Goal: Transaction & Acquisition: Purchase product/service

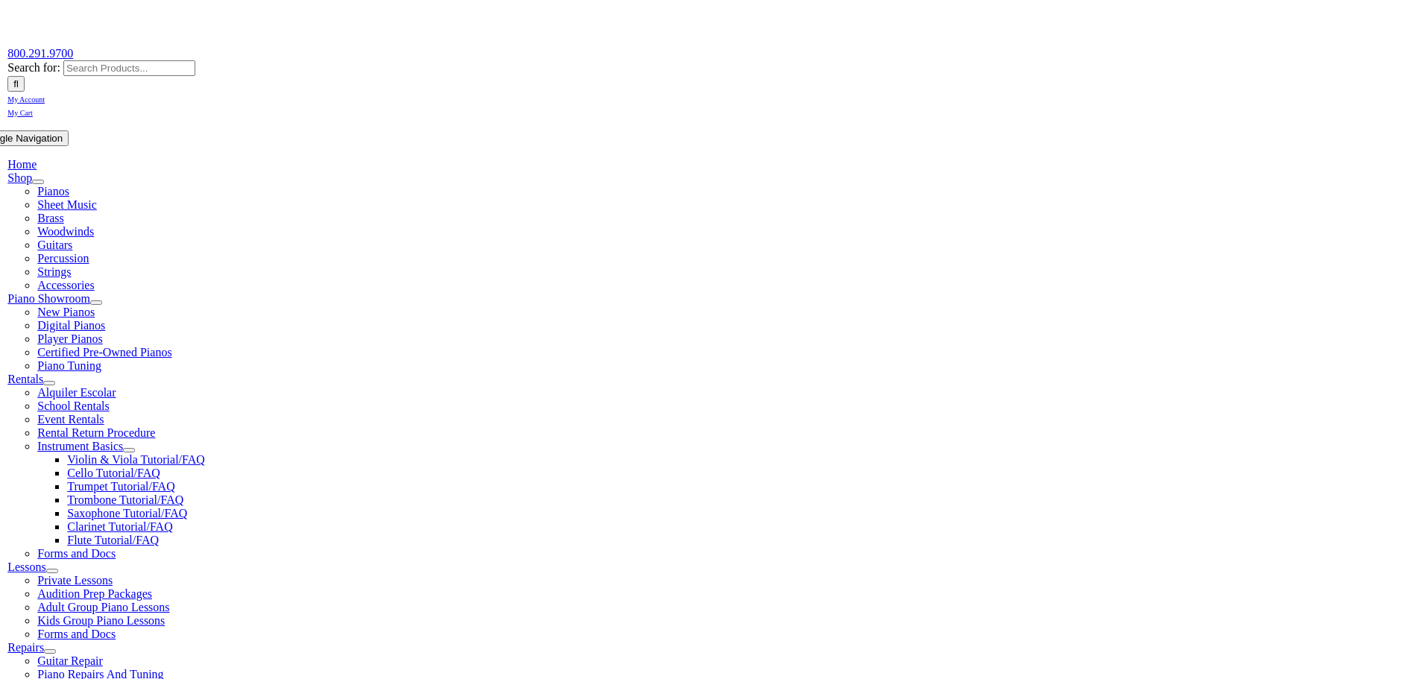
scroll to position [186, 0]
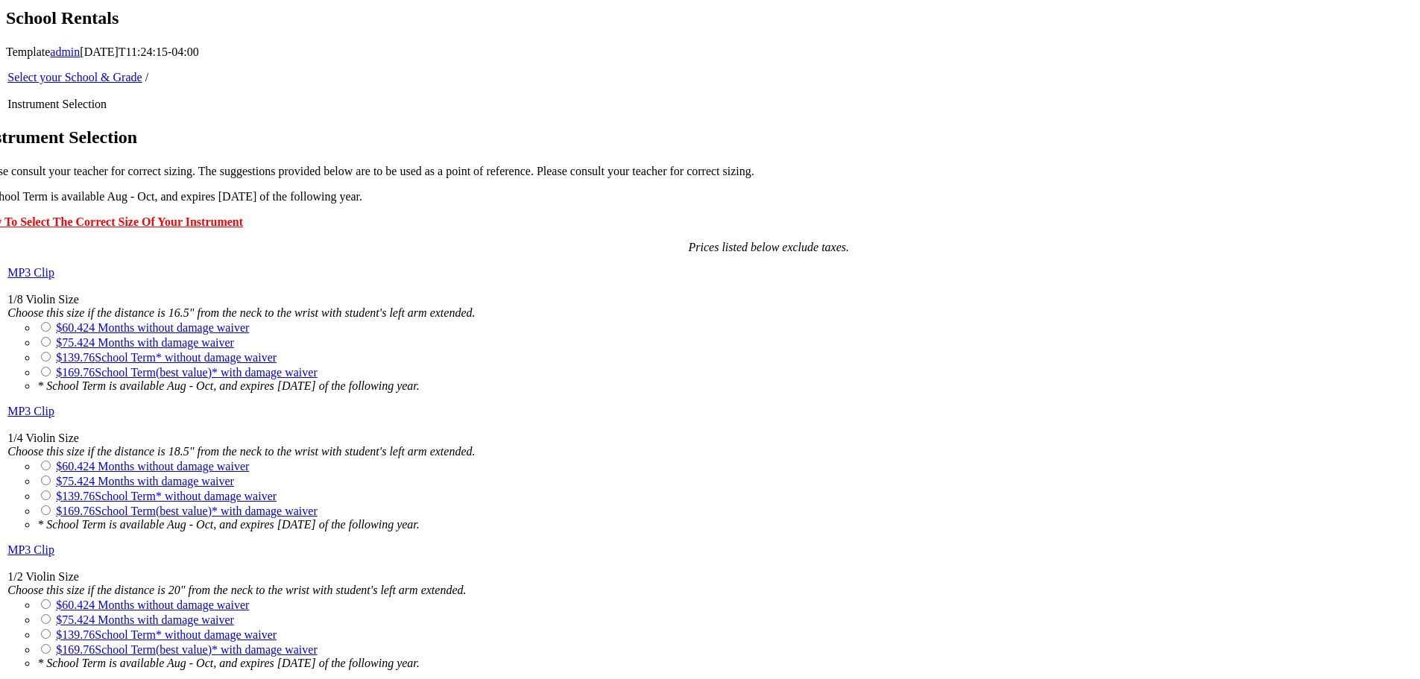
scroll to position [994, 0]
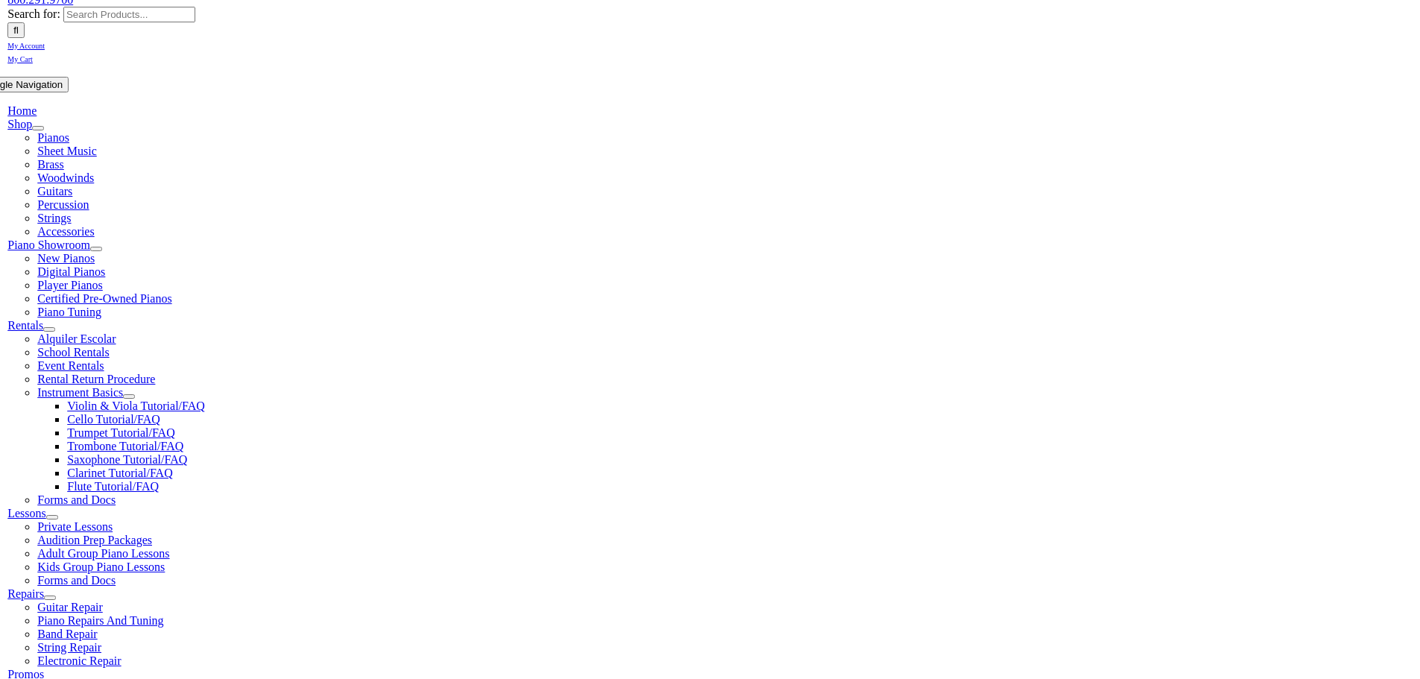
scroll to position [248, 0]
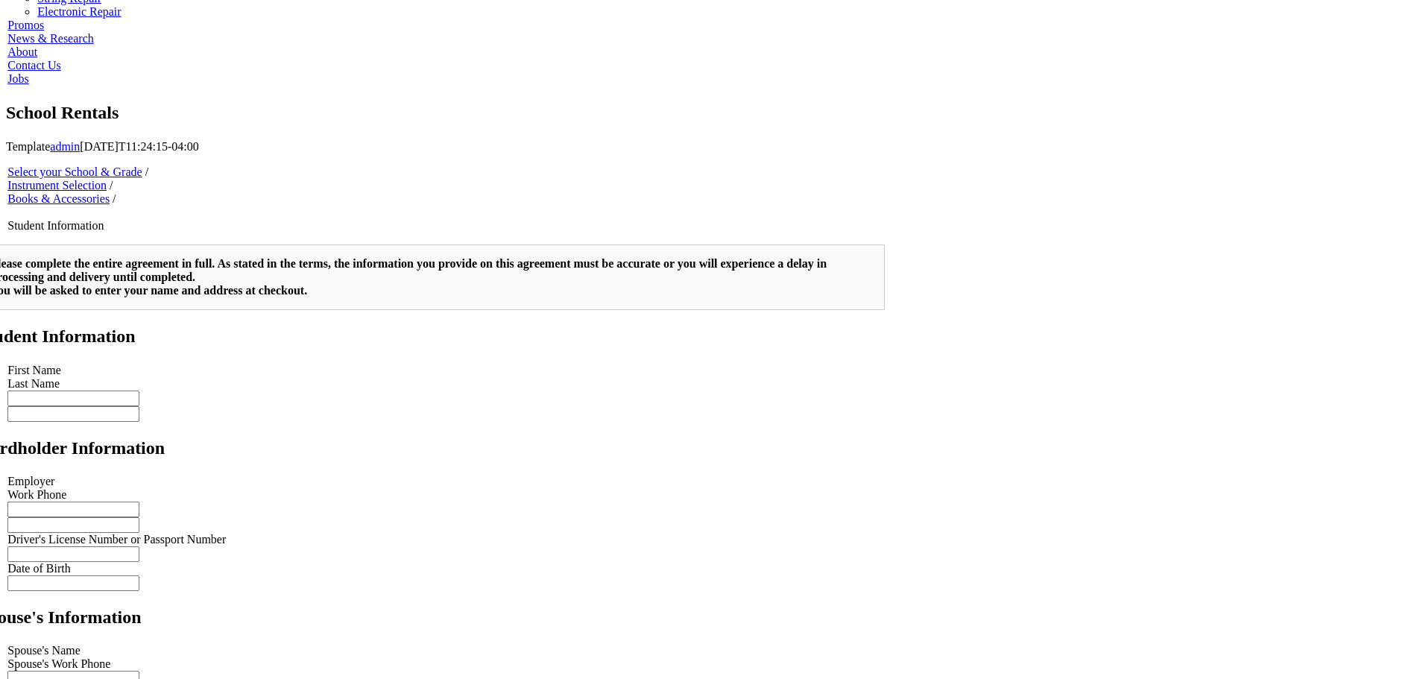
scroll to position [875, 0]
type input "2"
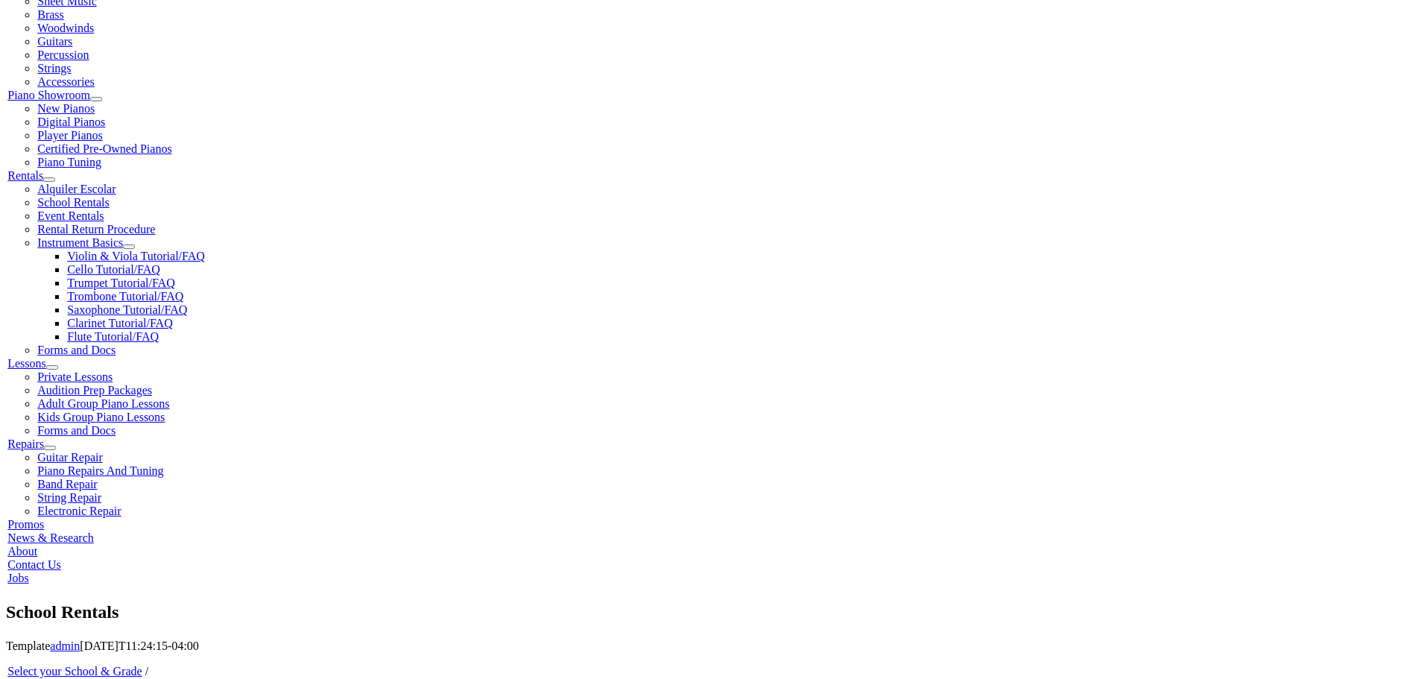
scroll to position [373, 0]
type input "Daphne"
type input "Kessler"
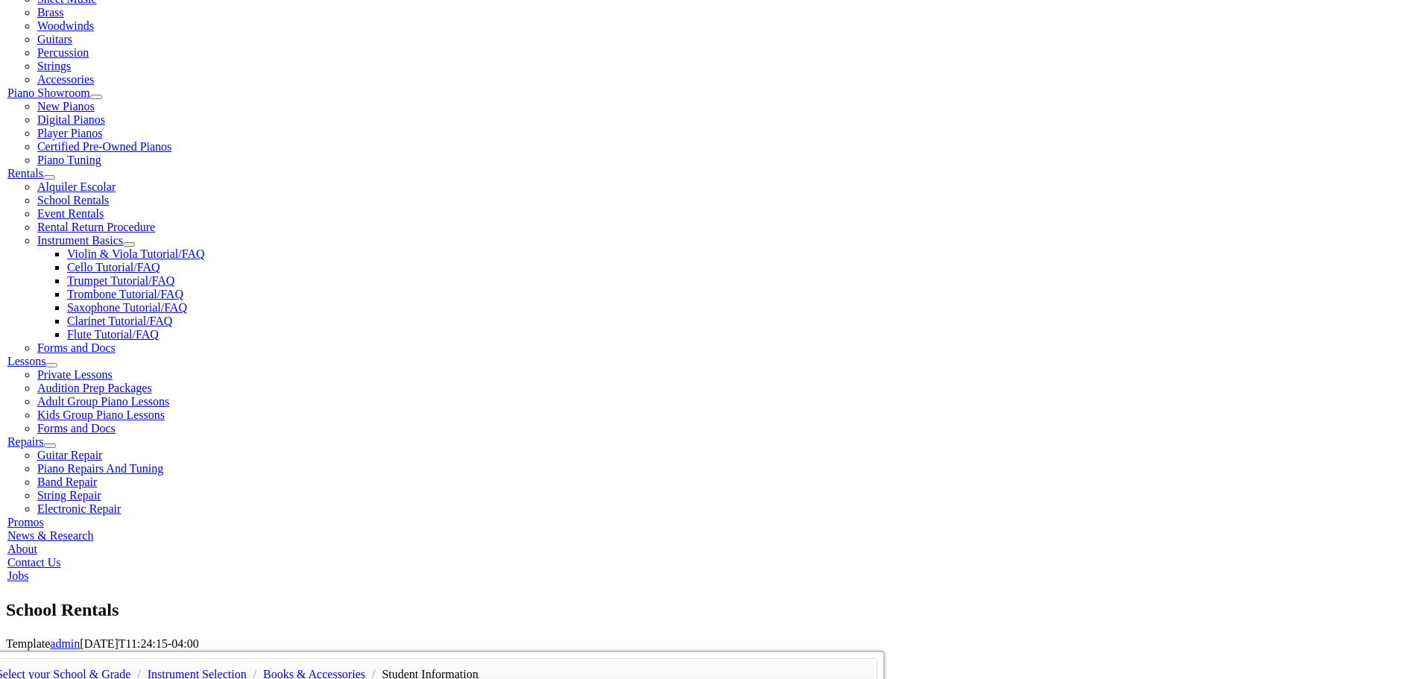
type input "Brandywine Red Clay Alliance"
type input "610-793-1090"
type input "26938208"
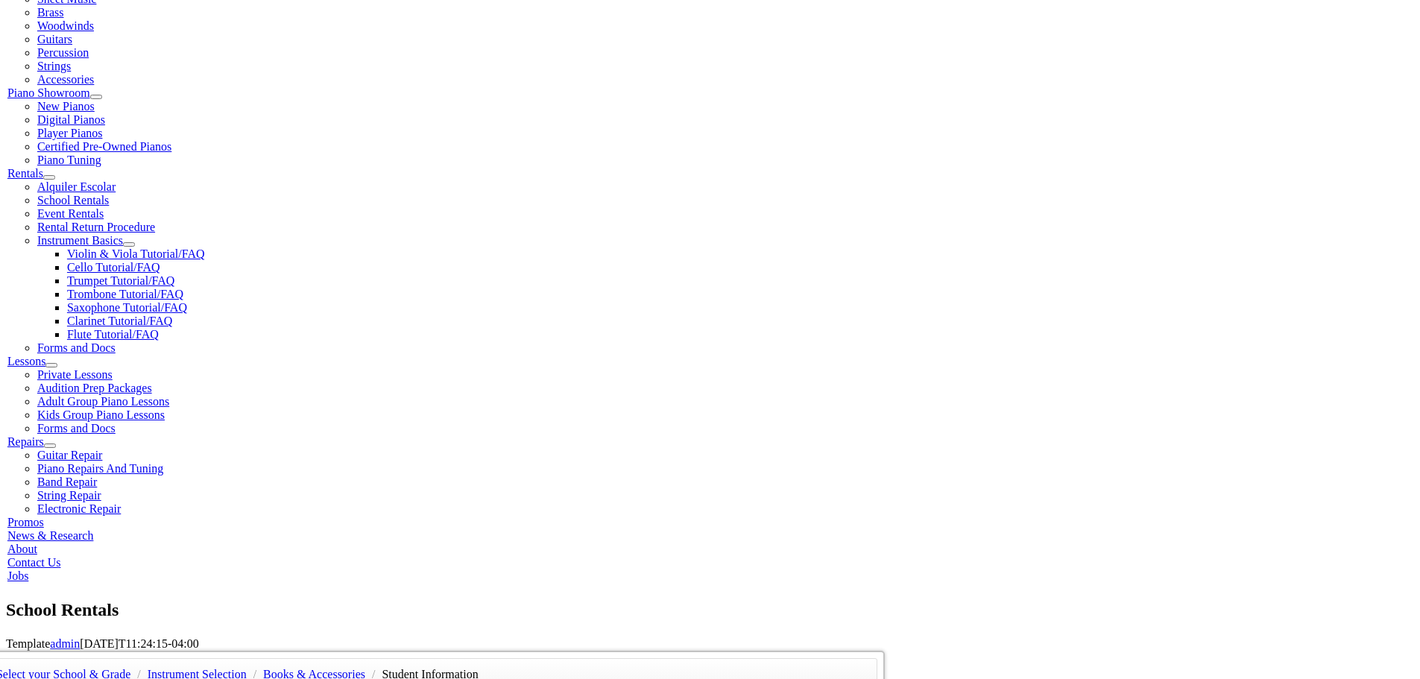
type input "10/26/1984"
type input "Kyle"
type input "K"
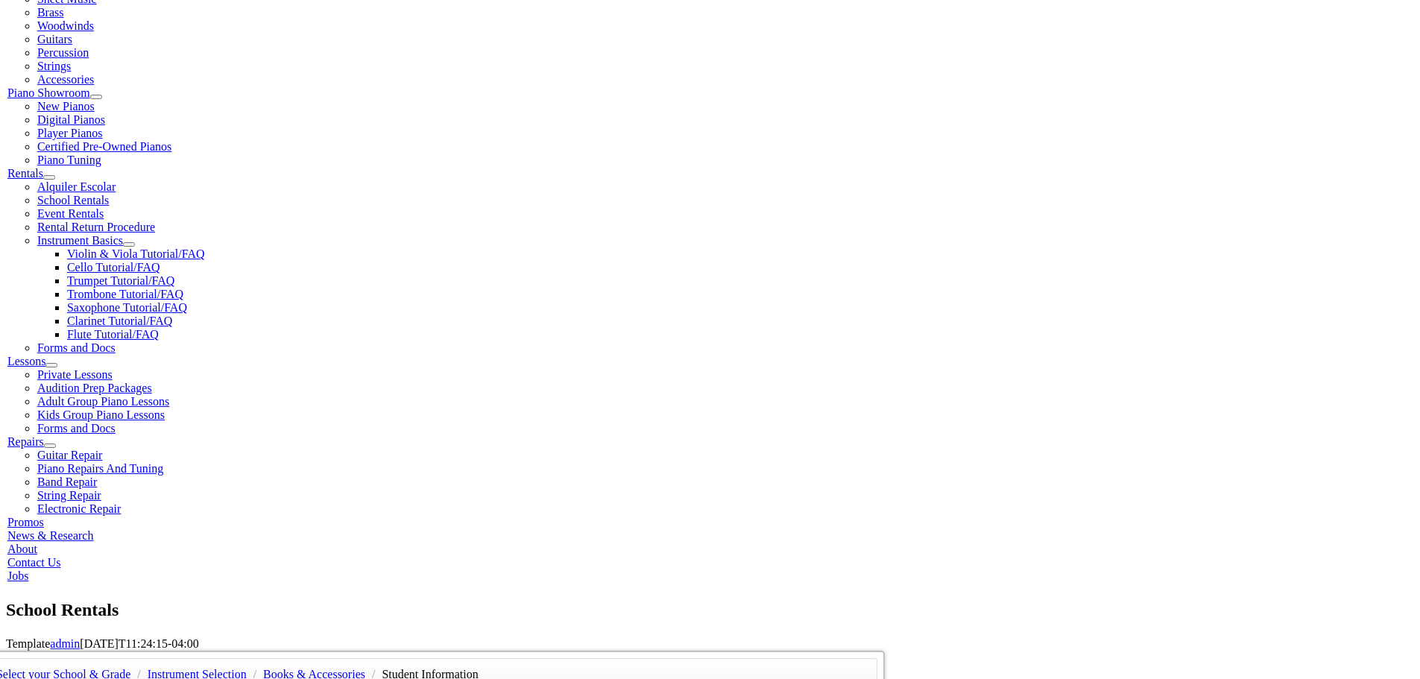
type input "Kyle Kessler"
type input "267-606-3408"
type input "Bowman"
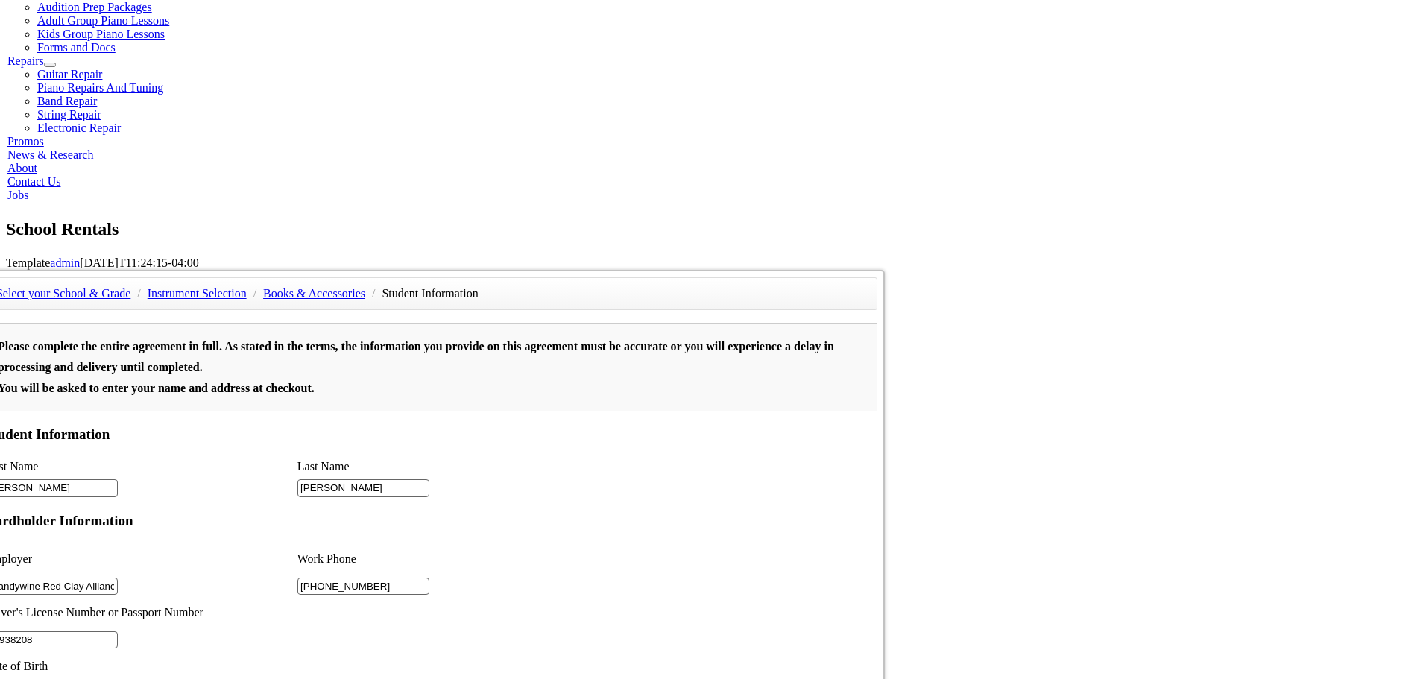
scroll to position [807, 0]
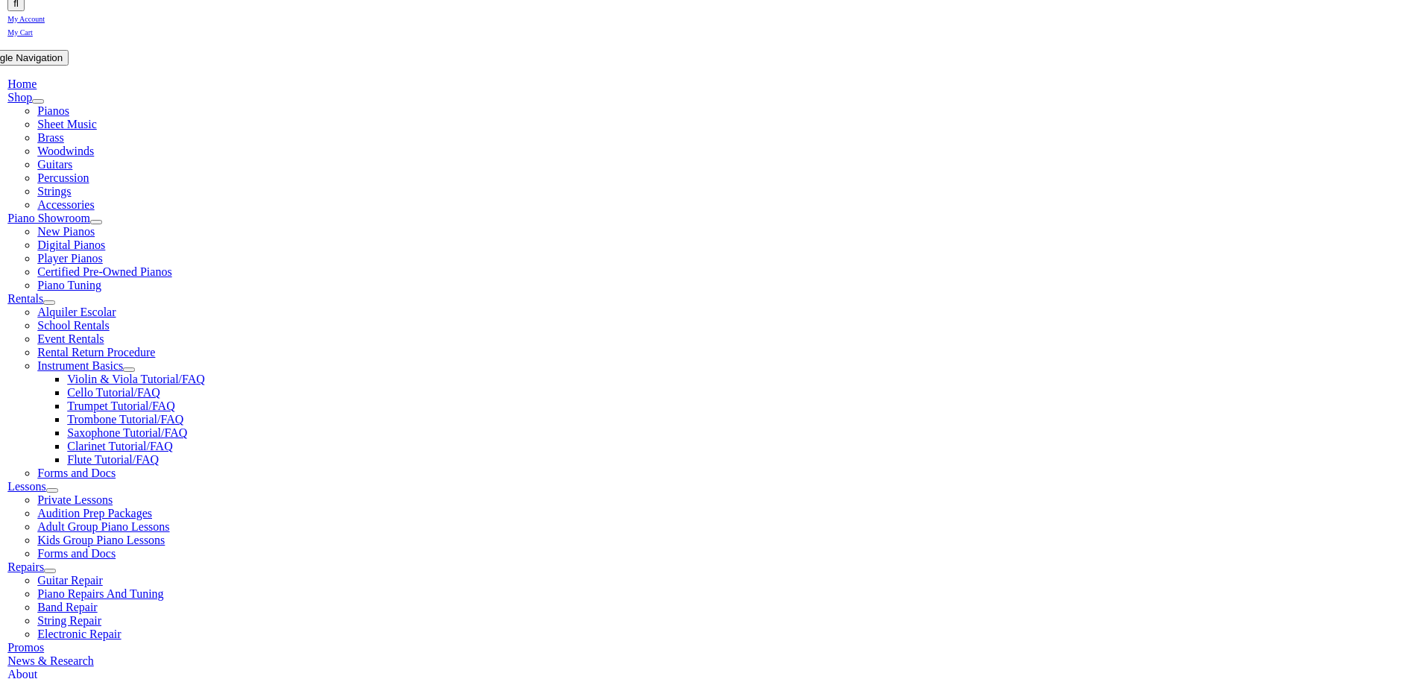
scroll to position [248, 0]
select select "PA"
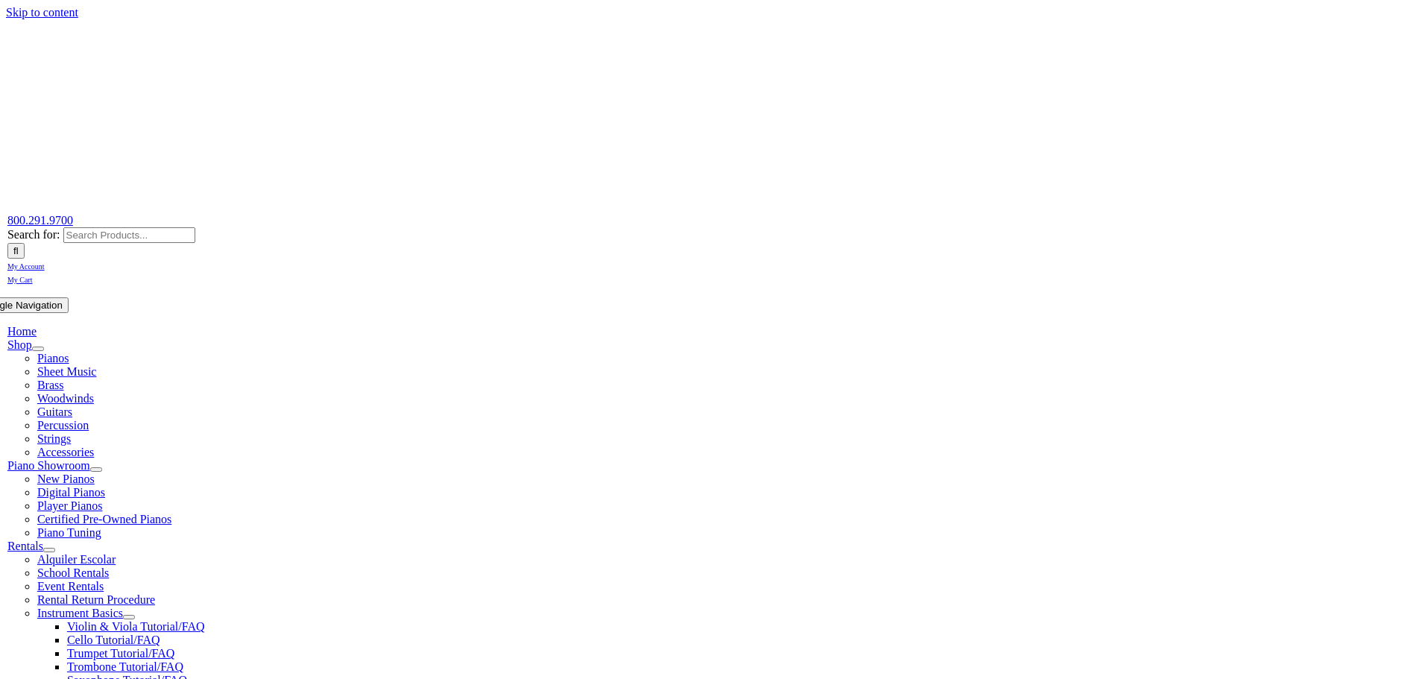
select select "PA"
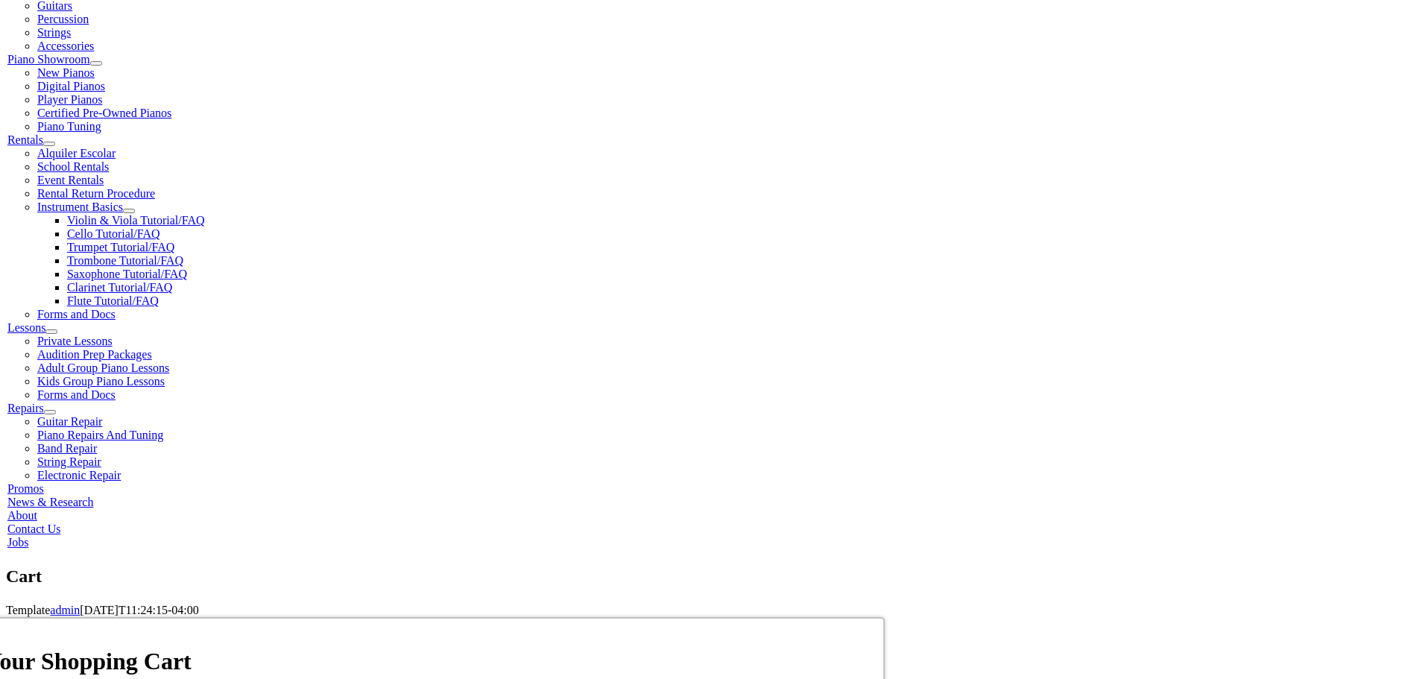
scroll to position [435, 0]
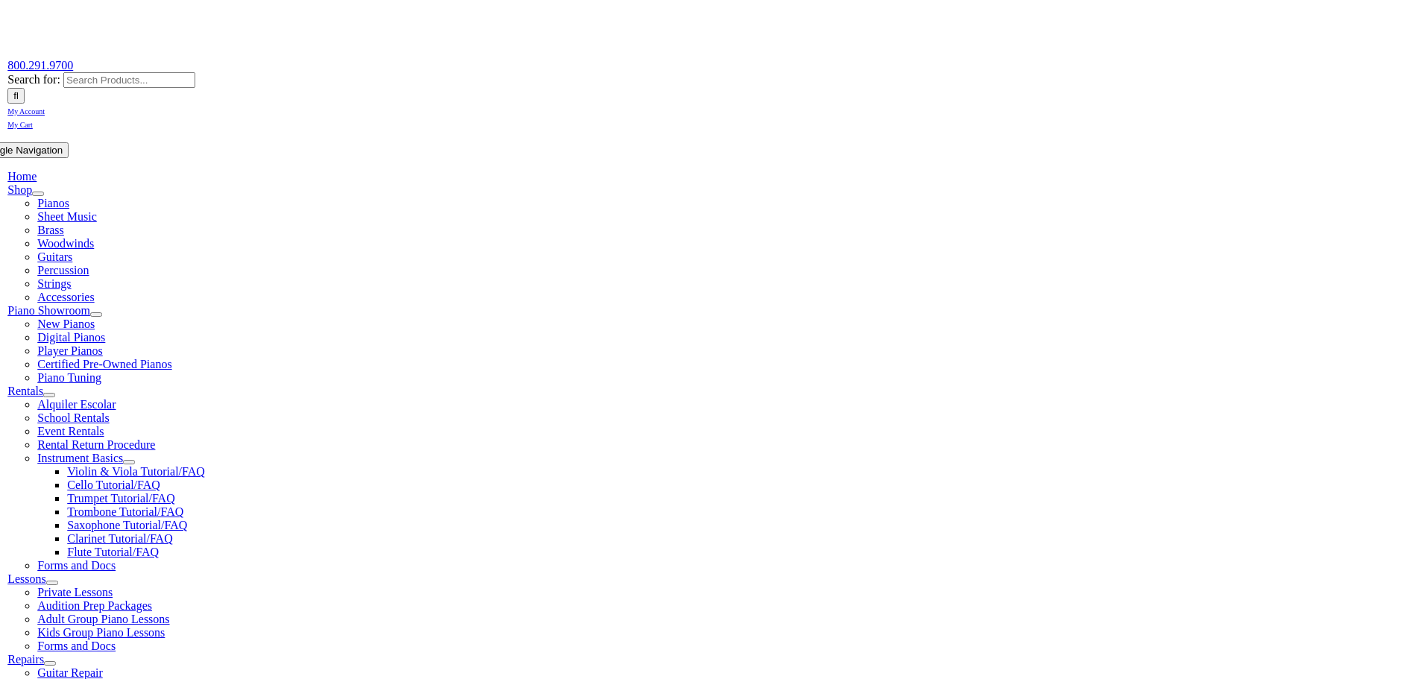
scroll to position [186, 0]
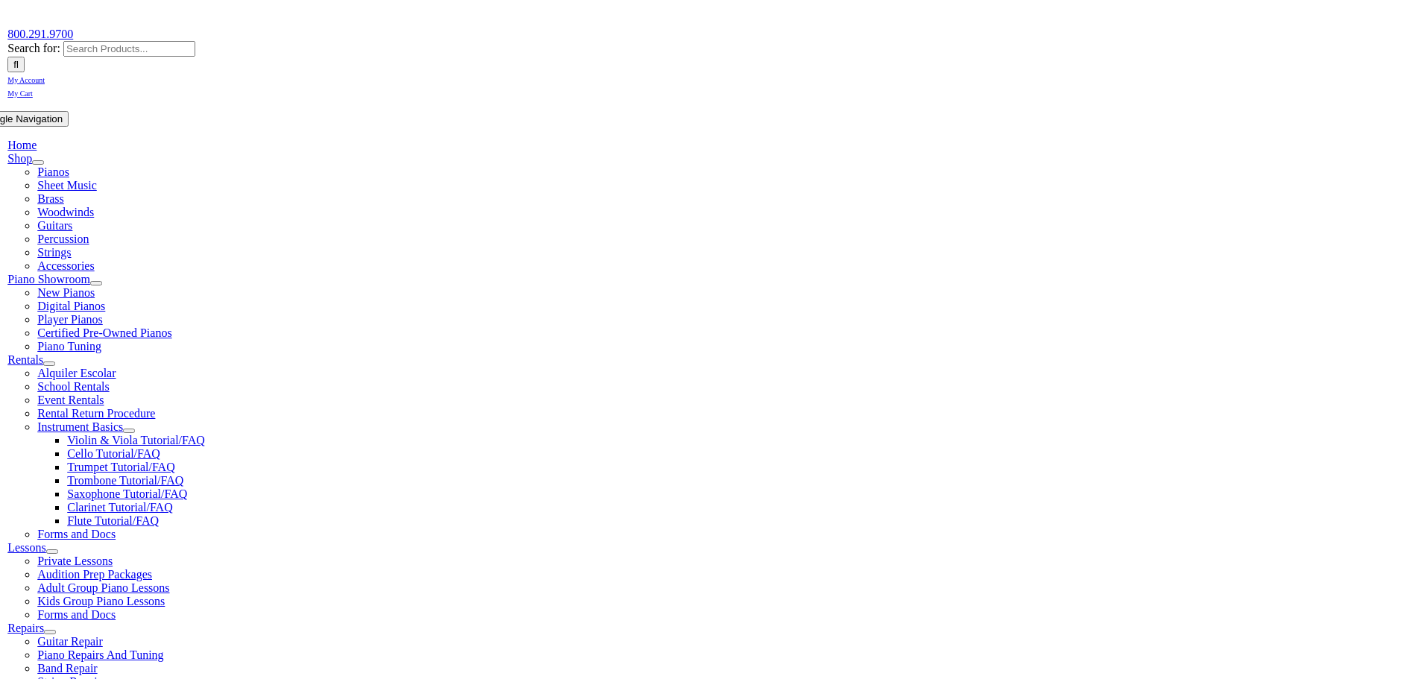
type input "abbielj"
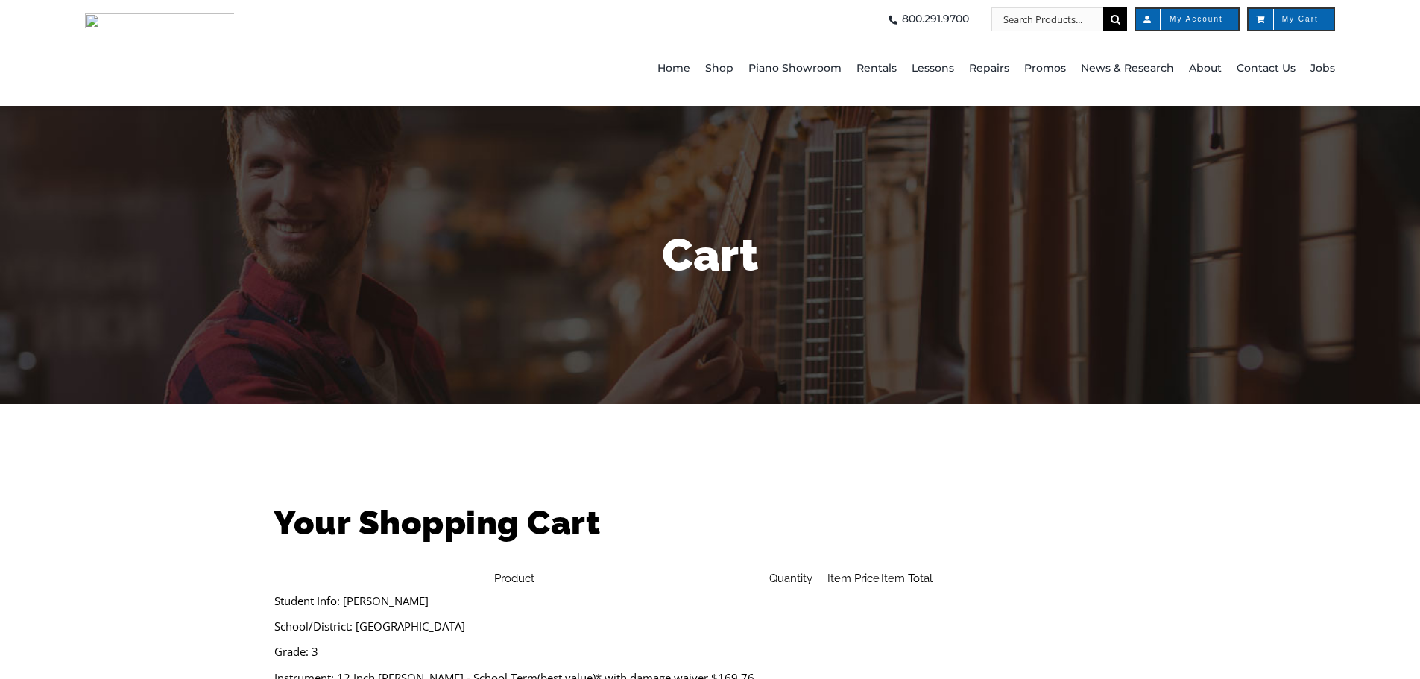
select select "PA"
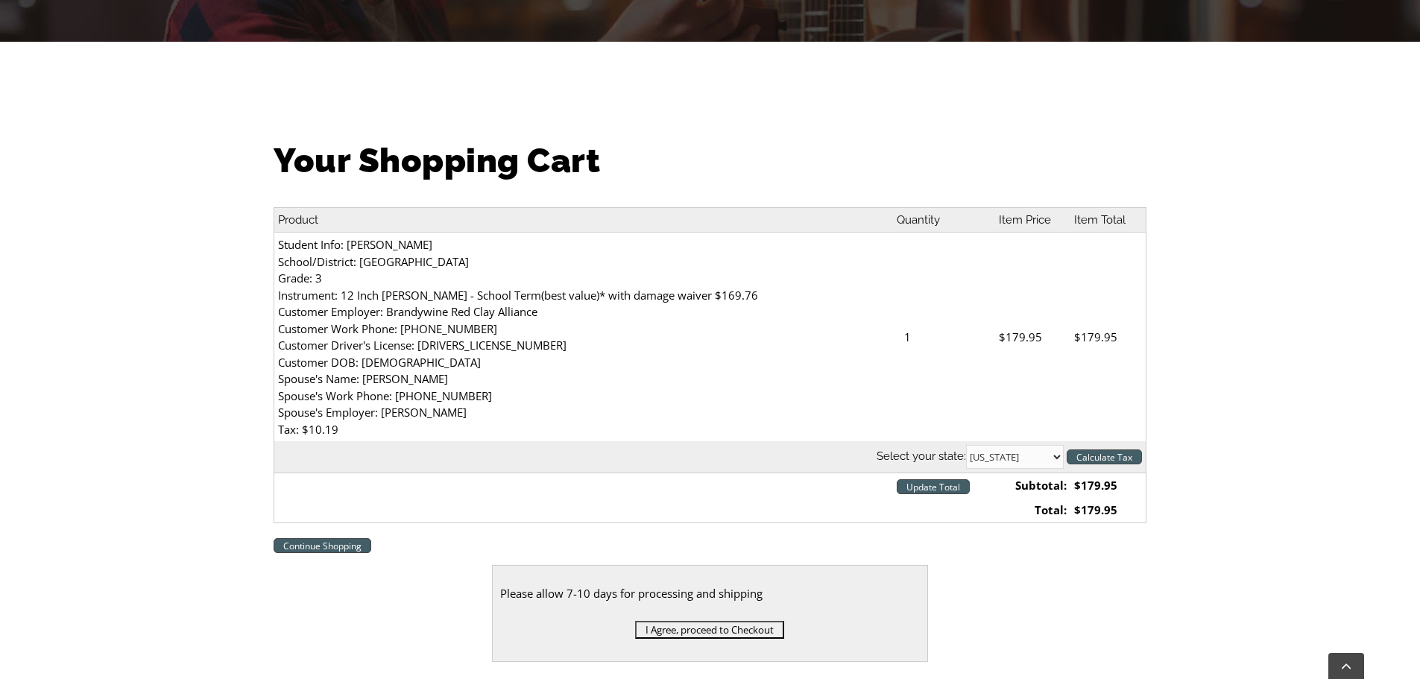
scroll to position [373, 0]
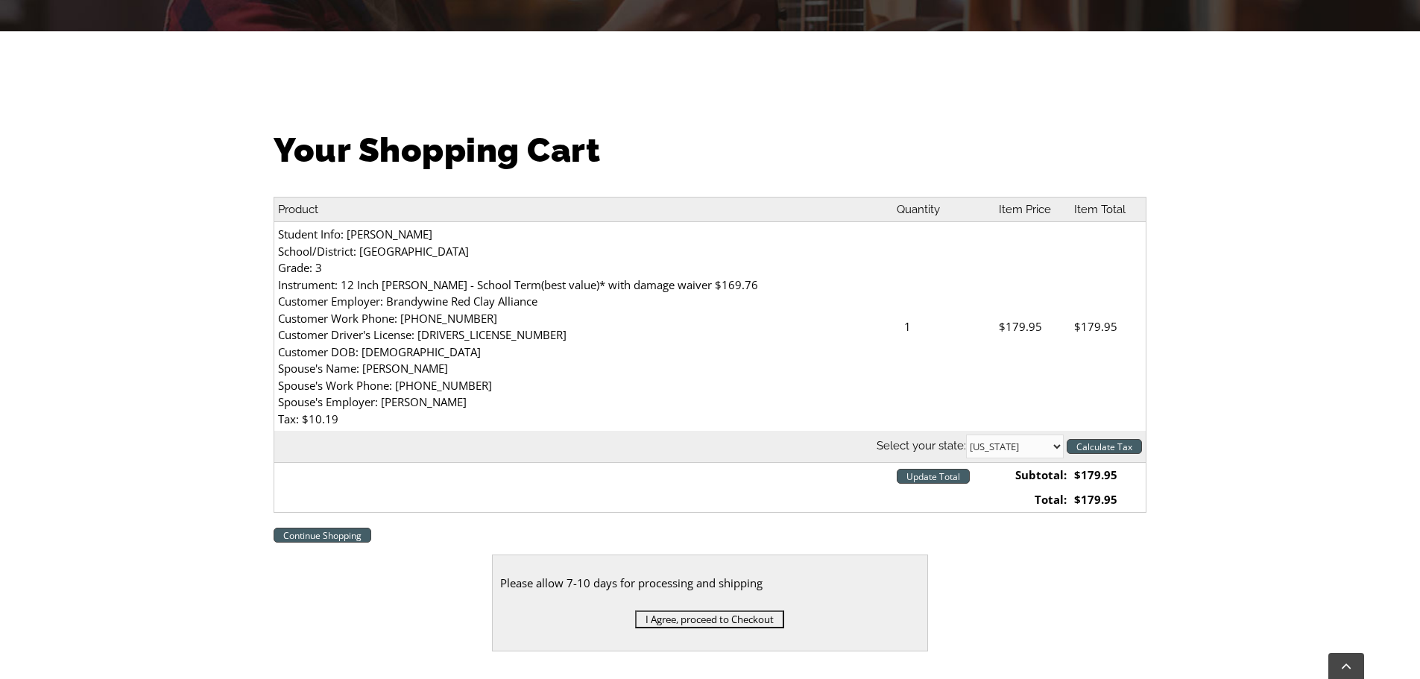
click at [722, 610] on input "I Agree, proceed to Checkout" at bounding box center [709, 619] width 149 height 18
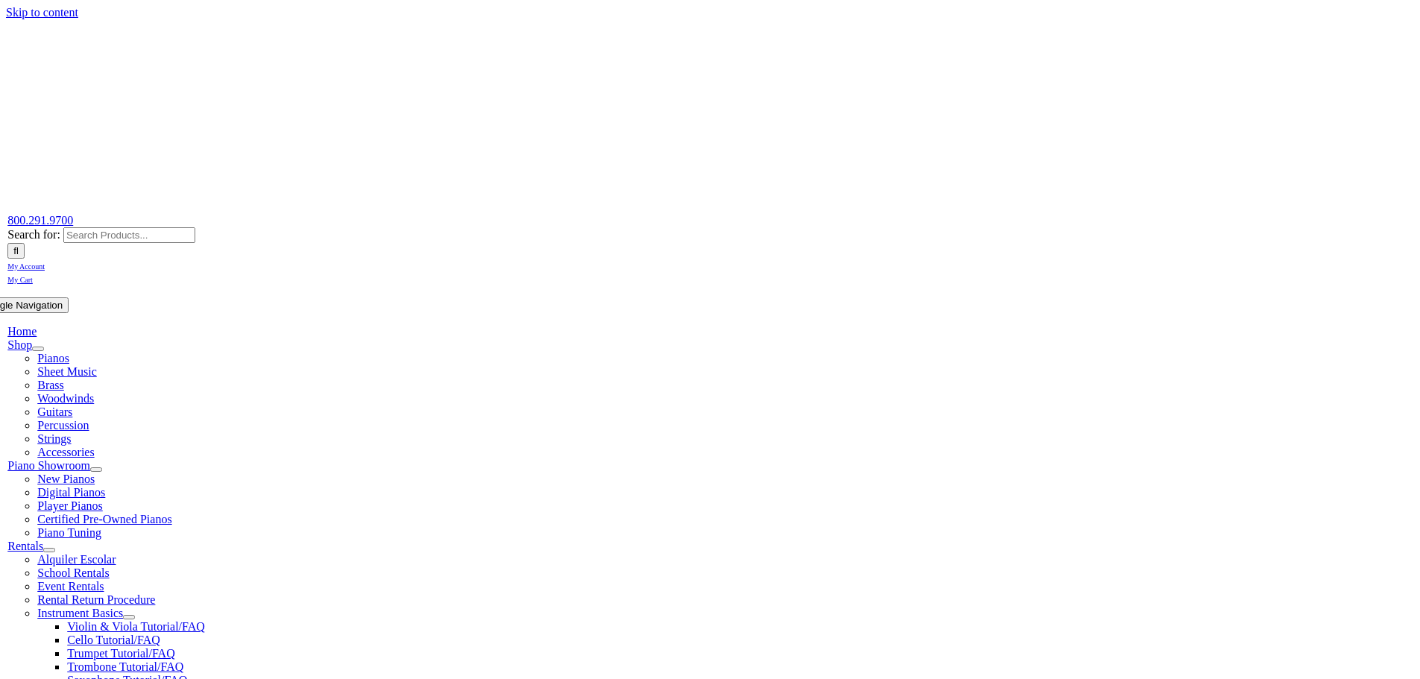
select select
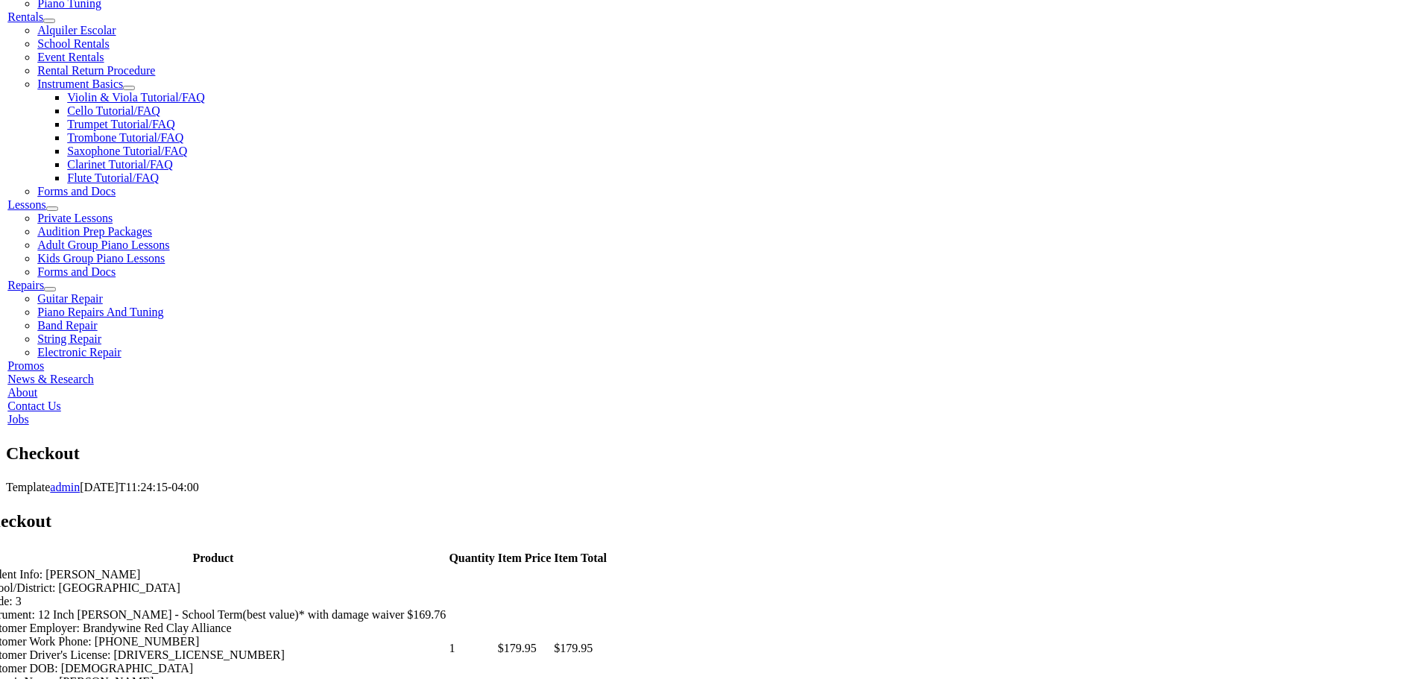
scroll to position [559, 0]
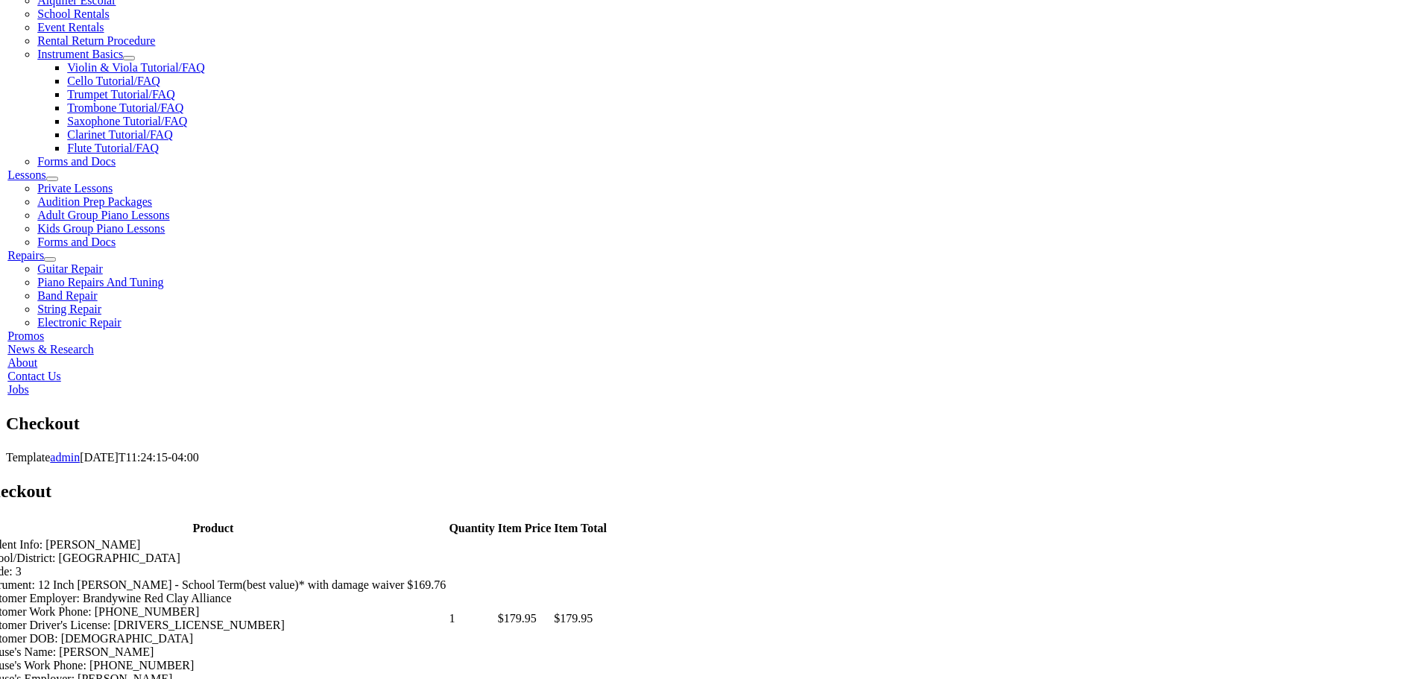
type input "Abbie"
type input "Kessler"
type input "1087 Glenside Rd"
type input "Downingtown"
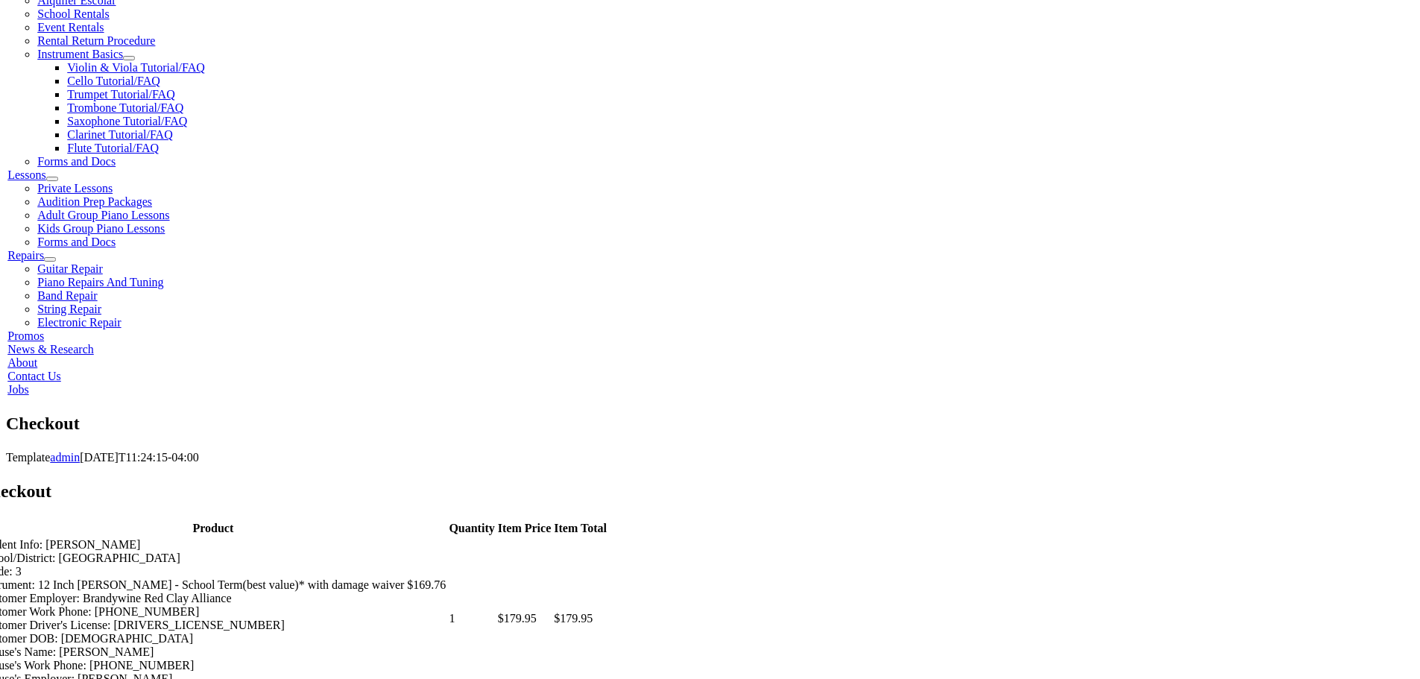
select select "PA"
type input "19335"
type input "7174759676"
type input "abbielj@gmail.com"
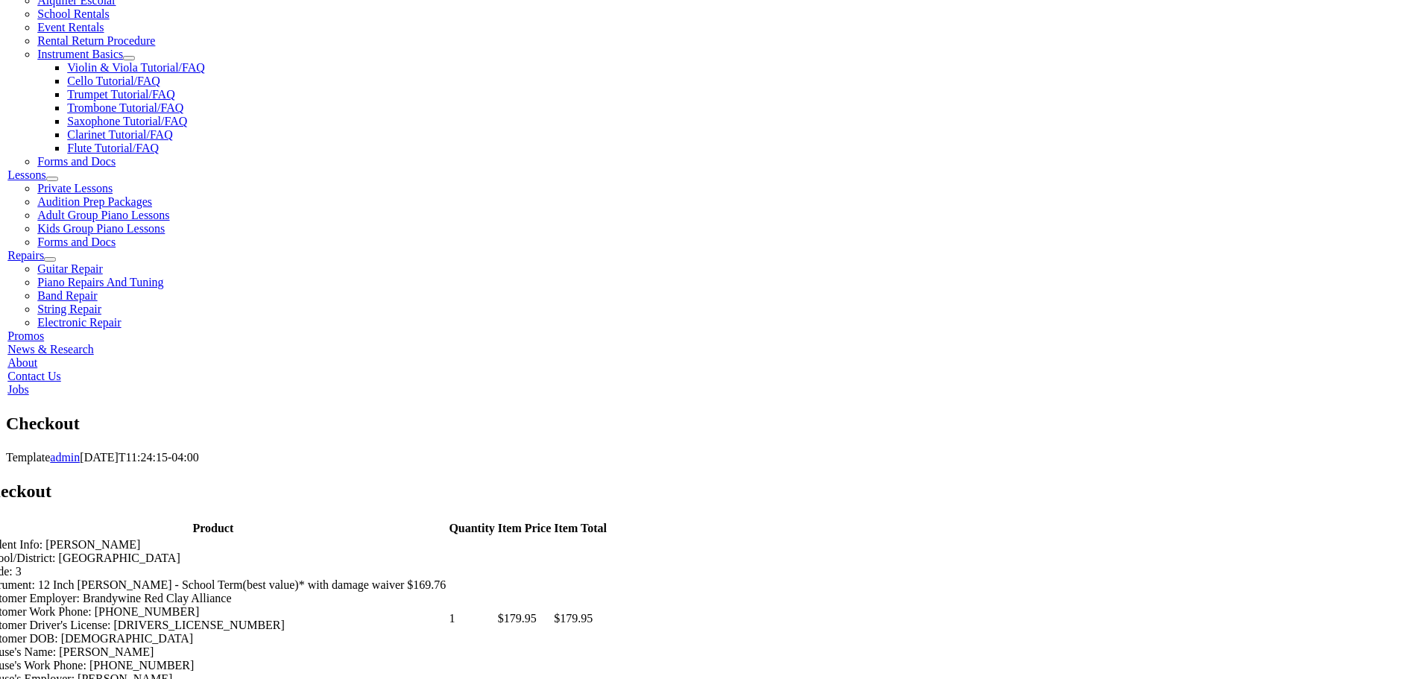
select select "discover"
type input "6504846264739305"
select select "06"
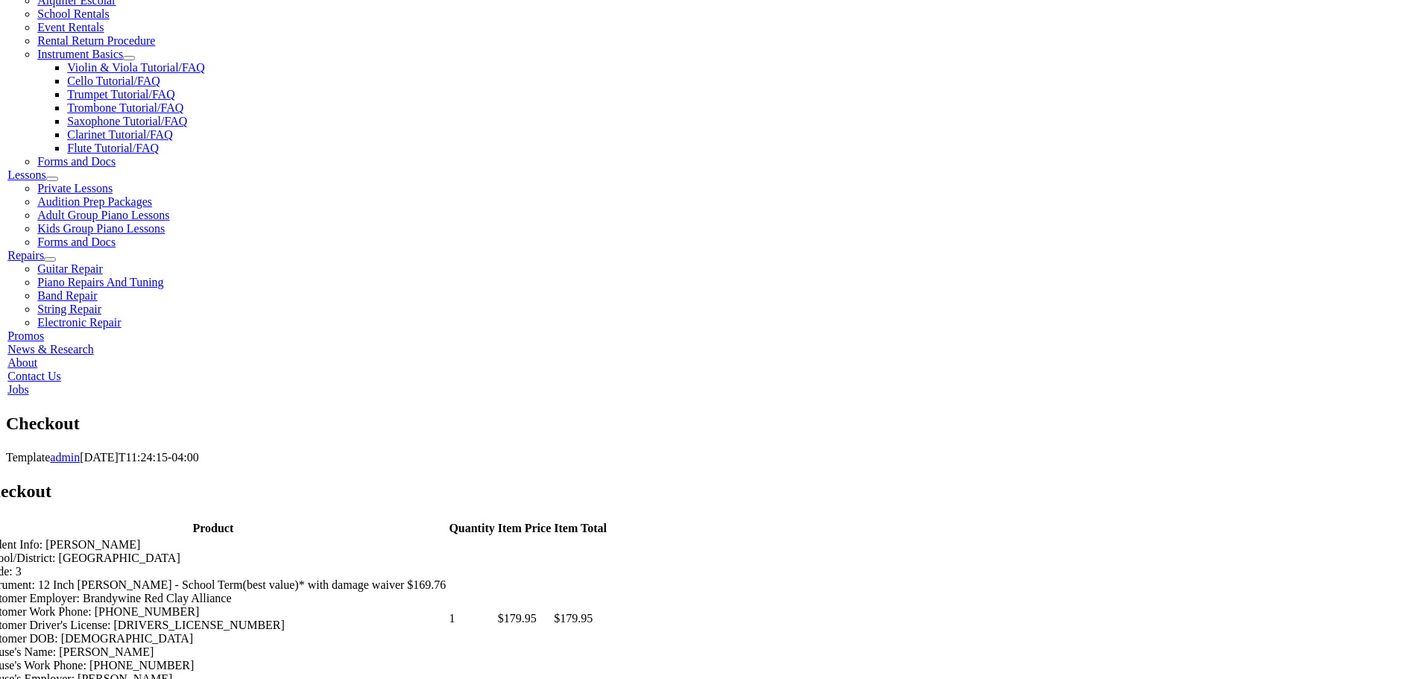
select select "2030"
type input "409"
